Goal: Information Seeking & Learning: Check status

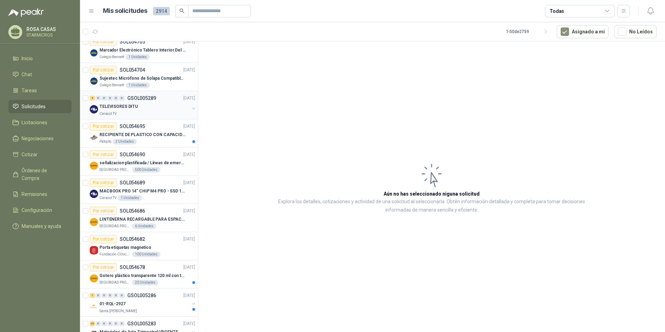
scroll to position [70, 0]
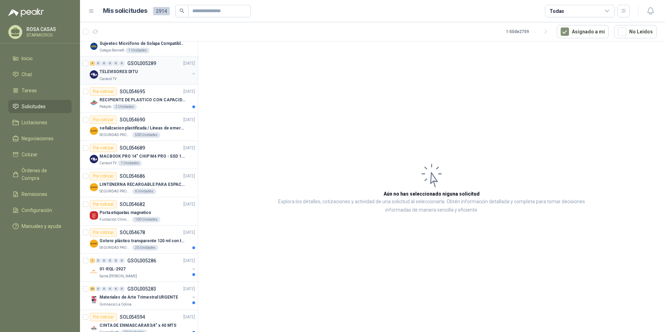
click at [154, 71] on div "TELEVISORES DITU" at bounding box center [144, 71] width 90 height 8
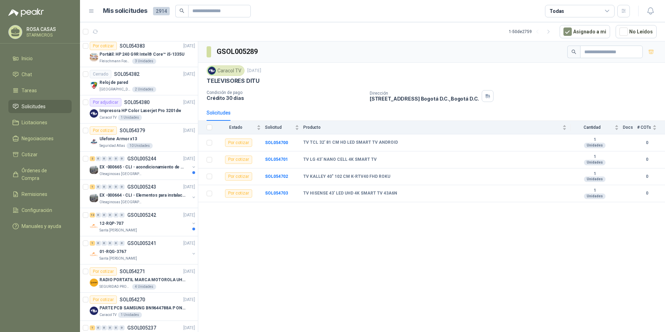
scroll to position [661, 0]
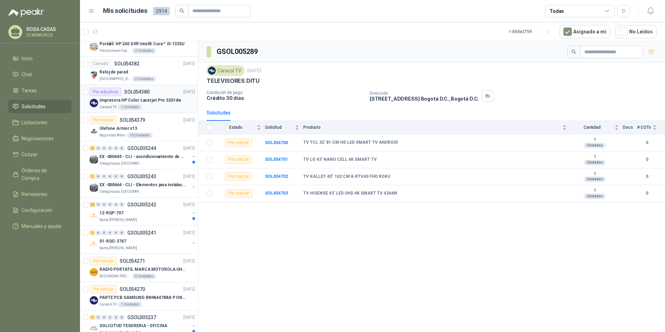
click at [158, 106] on div "Caracol TV 1 Unidades" at bounding box center [147, 107] width 96 height 6
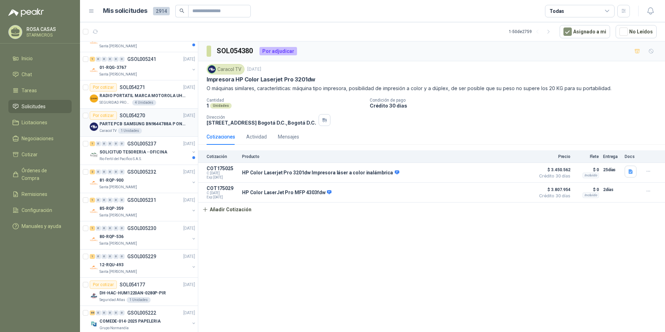
scroll to position [835, 0]
click at [161, 119] on div "Por cotizar SOL054270 01/09/25" at bounding box center [142, 115] width 105 height 8
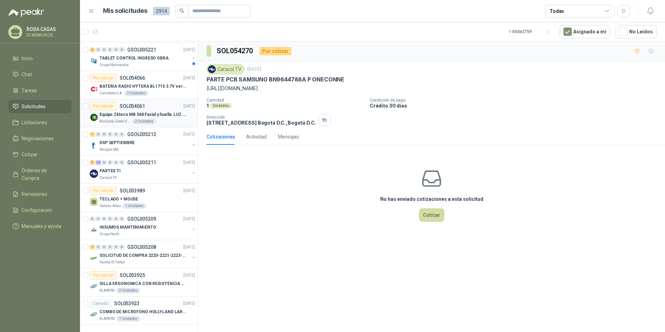
scroll to position [1131, 0]
click at [134, 167] on div "PARTES TI" at bounding box center [144, 171] width 90 height 8
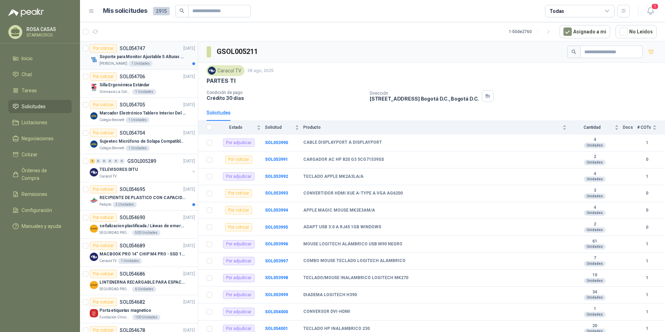
click at [170, 60] on p "Soporte para Monitor Ajustable 5 Alturas Mini" at bounding box center [142, 57] width 87 height 7
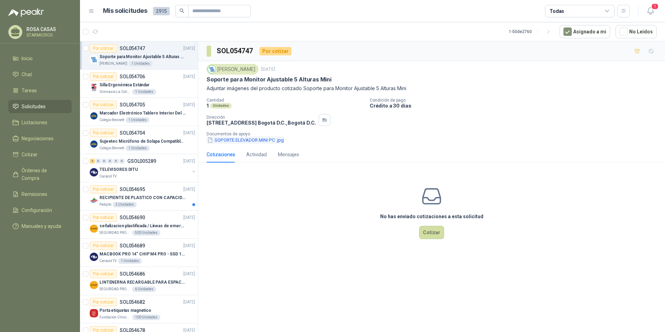
click at [227, 139] on button "SOPORTE ELEVADOR MINI PC .jpg" at bounding box center [246, 139] width 78 height 7
drag, startPoint x: 217, startPoint y: 69, endPoint x: 250, endPoint y: 70, distance: 32.4
click at [250, 70] on div "[PERSON_NAME]" at bounding box center [233, 69] width 52 height 10
drag, startPoint x: 249, startPoint y: 69, endPoint x: 218, endPoint y: 67, distance: 30.6
click at [218, 67] on div "[PERSON_NAME]" at bounding box center [233, 69] width 52 height 10
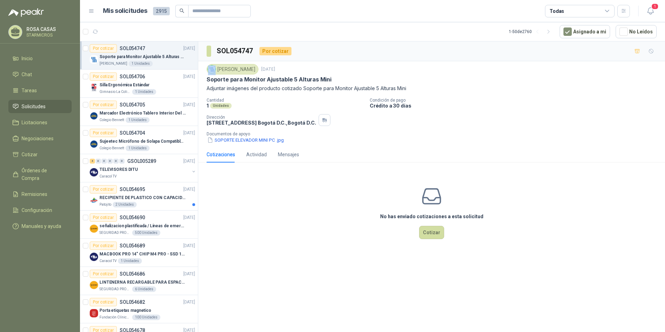
copy div "[PERSON_NAME]"
click at [248, 68] on div "Fresenius Kabi" at bounding box center [233, 69] width 52 height 10
click at [248, 68] on div "[PERSON_NAME]" at bounding box center [233, 69] width 52 height 10
copy div "[PERSON_NAME]"
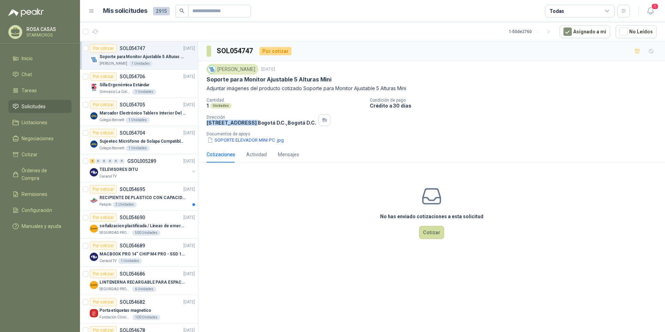
drag, startPoint x: 206, startPoint y: 121, endPoint x: 283, endPoint y: 125, distance: 77.0
click at [283, 125] on div "Fresenius Kabi 3 sept, 2025 Soporte para Monitor Ajustable 5 Alturas Mini Adjun…" at bounding box center [431, 103] width 467 height 85
copy p "[STREET_ADDRESS]"
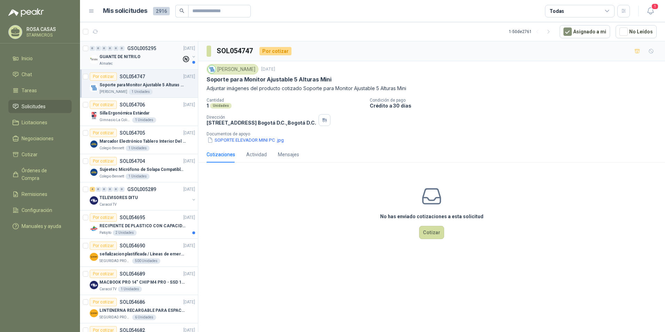
click at [137, 55] on p "GUANTE DE NITRILO" at bounding box center [119, 57] width 41 height 7
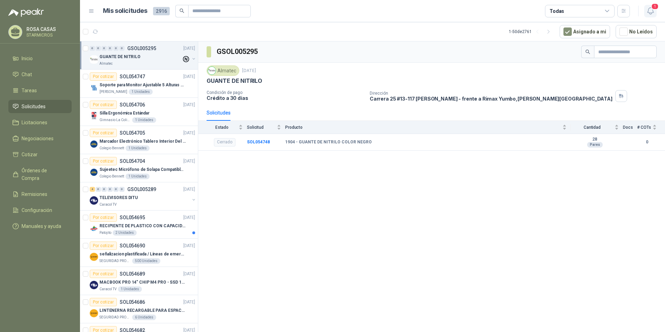
click at [647, 10] on icon "button" at bounding box center [650, 11] width 9 height 9
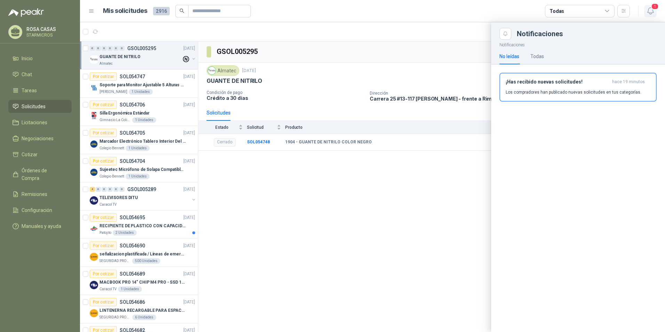
click at [650, 11] on icon "button" at bounding box center [650, 11] width 9 height 9
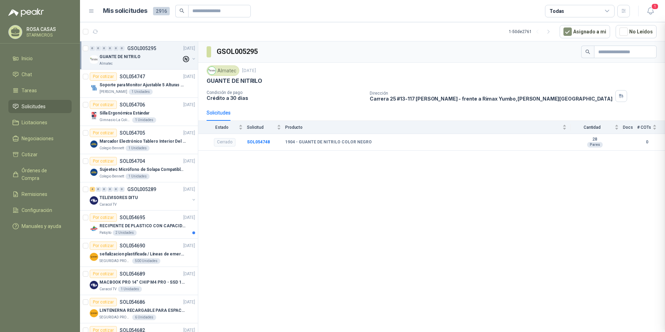
click at [262, 212] on div "GSOL005295 Almatec 3 sept, 2025 GUANTE DE NITRILO Condición de pago Crédito a 3…" at bounding box center [431, 187] width 467 height 293
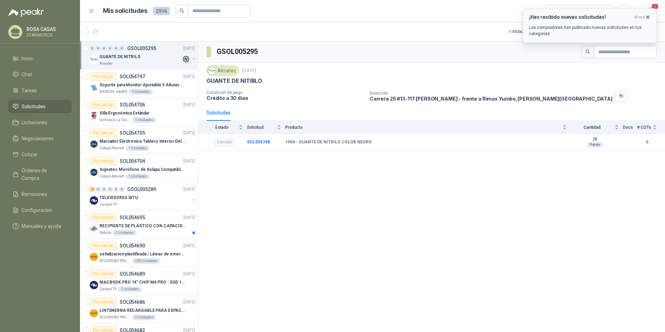
click at [568, 23] on div "¡Has recibido nuevas solicitudes! ahora Los compradores han publicado nuevas so…" at bounding box center [590, 25] width 122 height 23
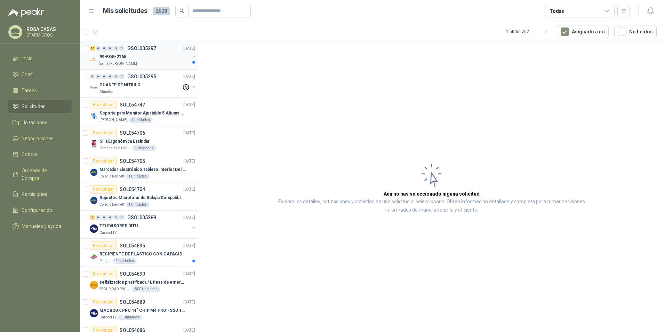
click at [139, 63] on div "Santa [PERSON_NAME]" at bounding box center [144, 64] width 90 height 6
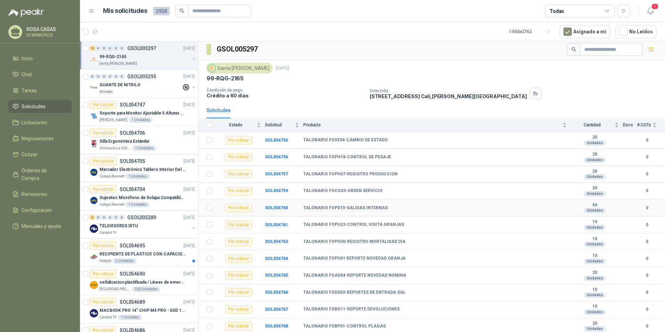
scroll to position [3, 0]
click at [283, 142] on b "SOL054755" at bounding box center [276, 139] width 23 height 5
click at [283, 141] on b "SOL054755" at bounding box center [276, 139] width 23 height 5
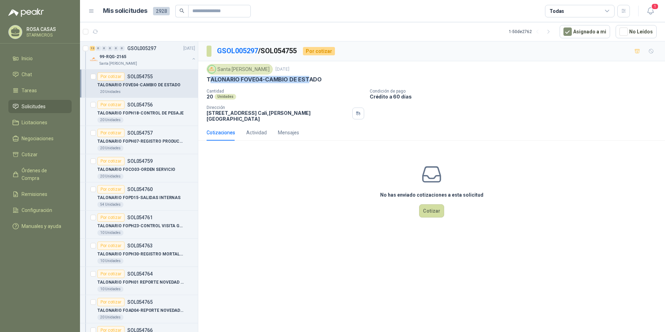
drag, startPoint x: 208, startPoint y: 79, endPoint x: 308, endPoint y: 79, distance: 100.2
click at [308, 79] on p "TALONARIO FOVE04-CAMBIO DE ESTADO" at bounding box center [264, 79] width 115 height 7
drag, startPoint x: 308, startPoint y: 79, endPoint x: 329, endPoint y: 80, distance: 20.5
click at [329, 80] on div "TALONARIO FOVE04-CAMBIO DE ESTADO" at bounding box center [432, 79] width 450 height 7
drag, startPoint x: 323, startPoint y: 80, endPoint x: 204, endPoint y: 84, distance: 119.4
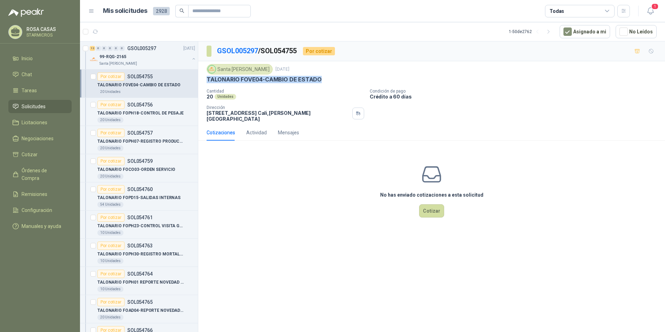
click at [204, 84] on div "Santa Anita Napoles 3 sept, 2025 TALONARIO FOVE04-CAMBIO DE ESTADO Cantidad 20 …" at bounding box center [431, 92] width 467 height 63
copy p "TALONARIO FOVE04-CAMBIO DE ESTADO"
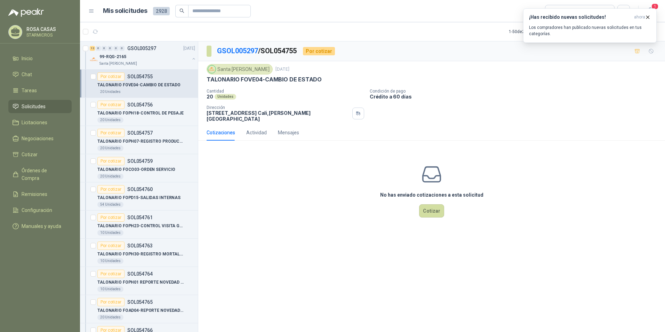
click at [275, 174] on div "No has enviado cotizaciones a esta solicitud Cotizar" at bounding box center [431, 190] width 467 height 89
click at [175, 58] on div "99-RQG-2165" at bounding box center [144, 57] width 90 height 8
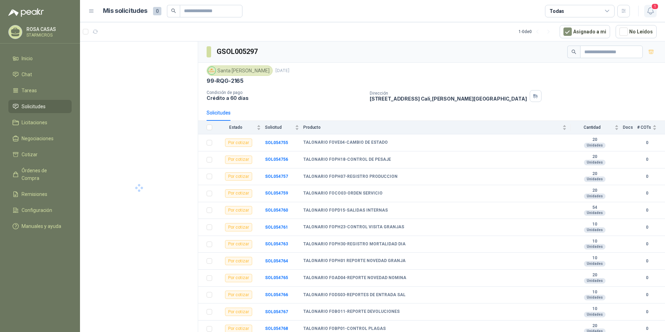
click at [655, 10] on span "1" at bounding box center [655, 6] width 8 height 7
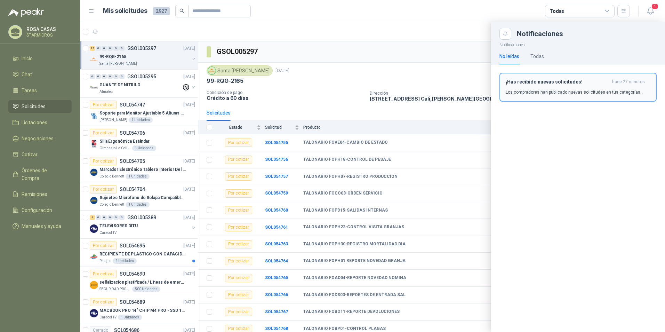
click at [534, 88] on div "¡Has recibido nuevas solicitudes! hace 27 minutos Los compradores han publicado…" at bounding box center [578, 87] width 145 height 16
